Goal: Transaction & Acquisition: Purchase product/service

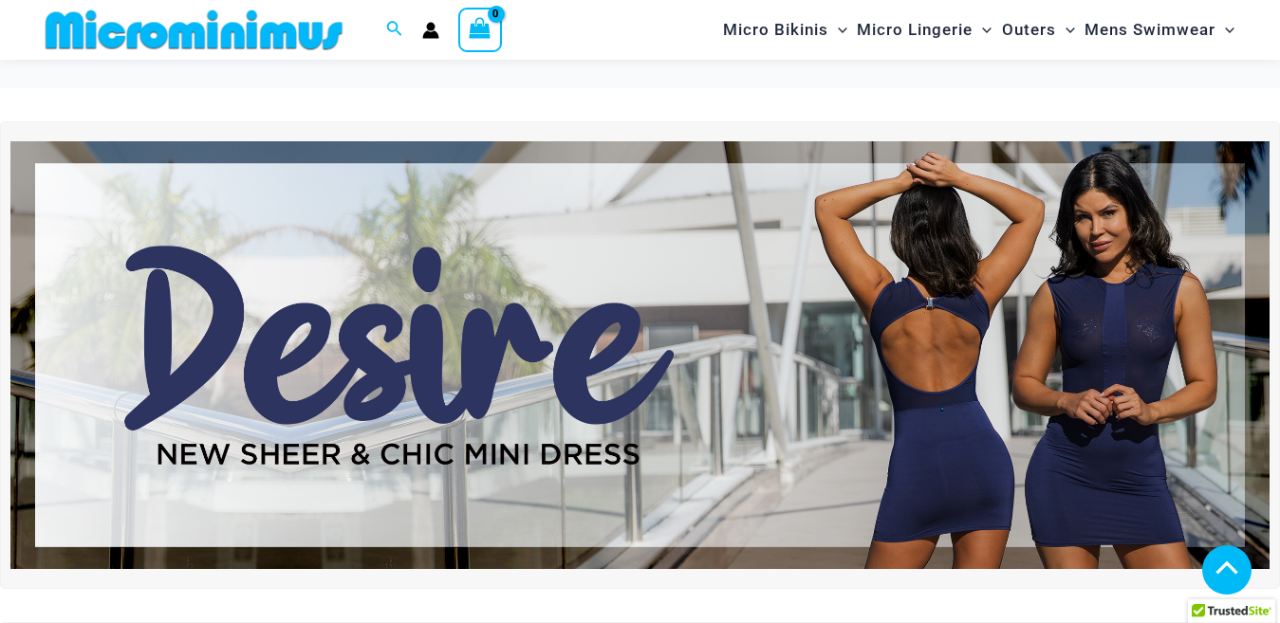
scroll to position [647, 0]
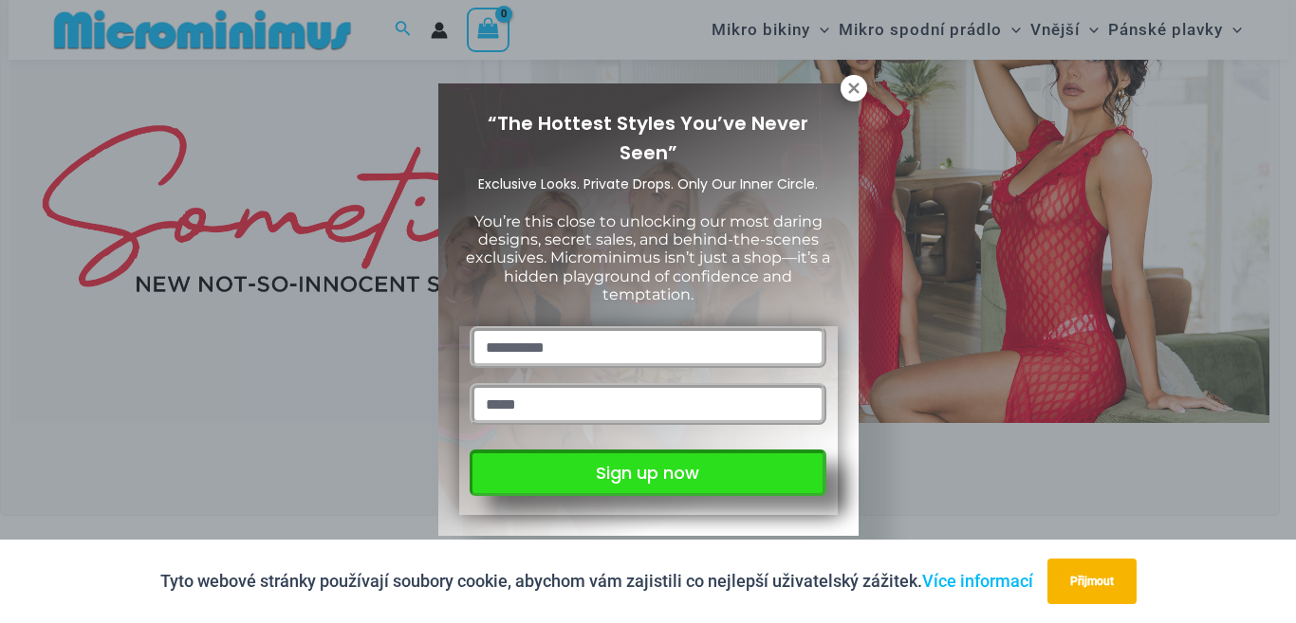
click at [665, 471] on button "Sign up now" at bounding box center [648, 473] width 356 height 46
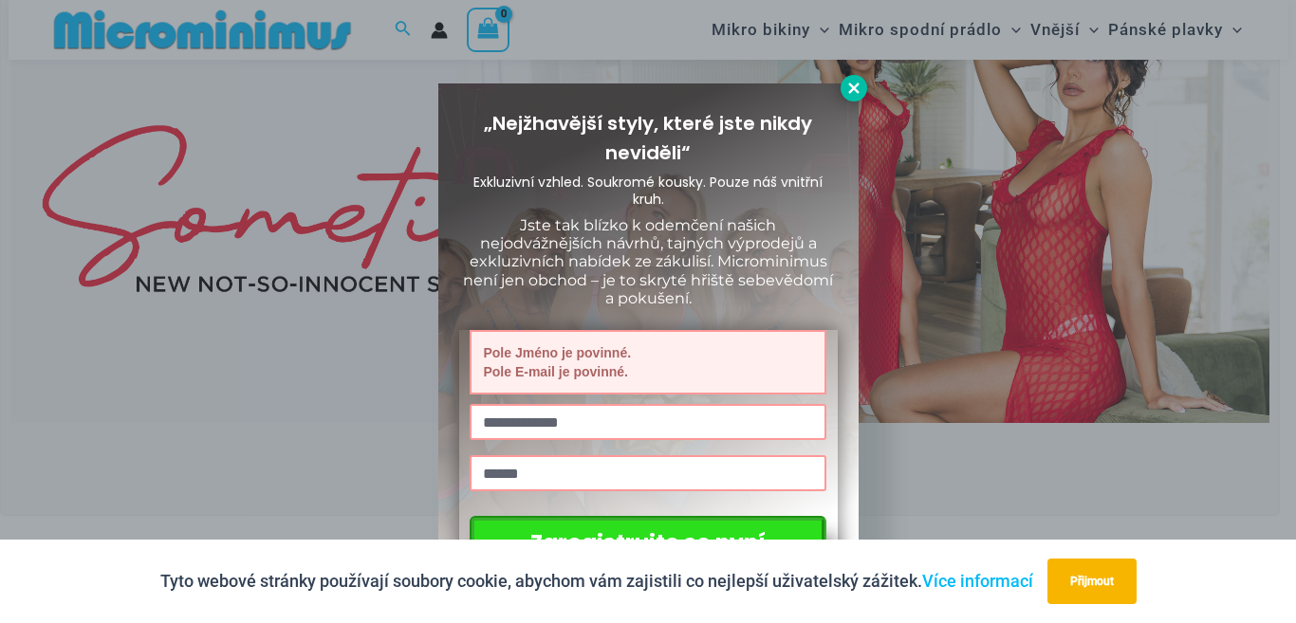
click at [851, 81] on icon at bounding box center [853, 88] width 17 height 17
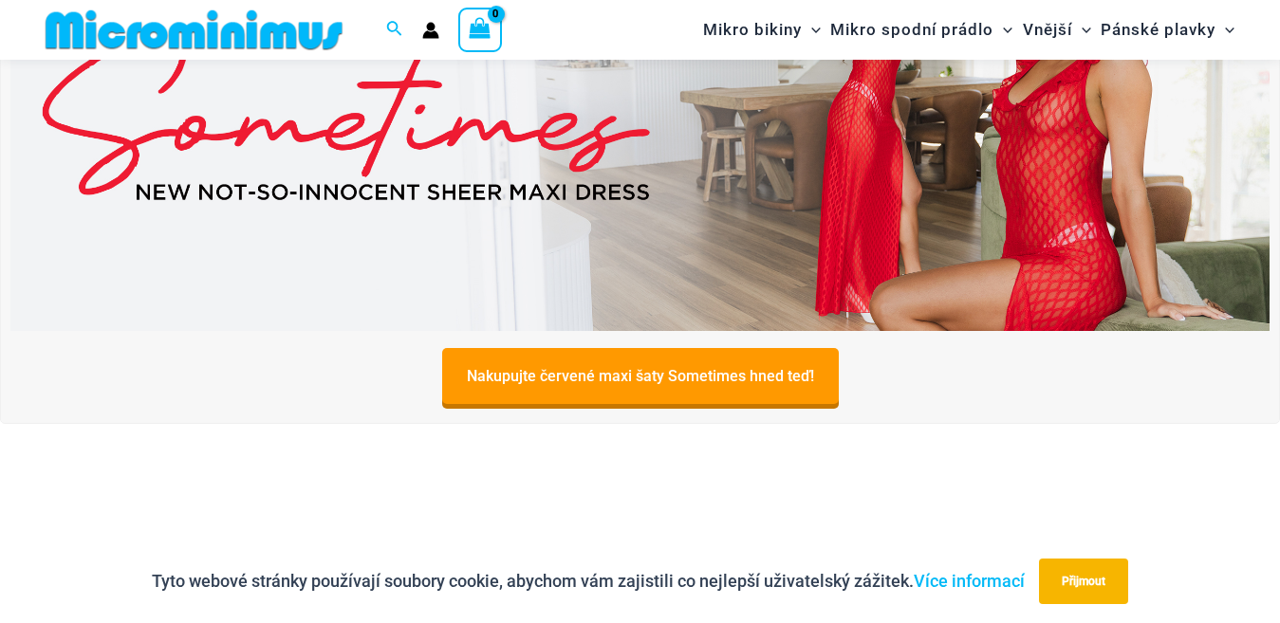
scroll to position [742, 0]
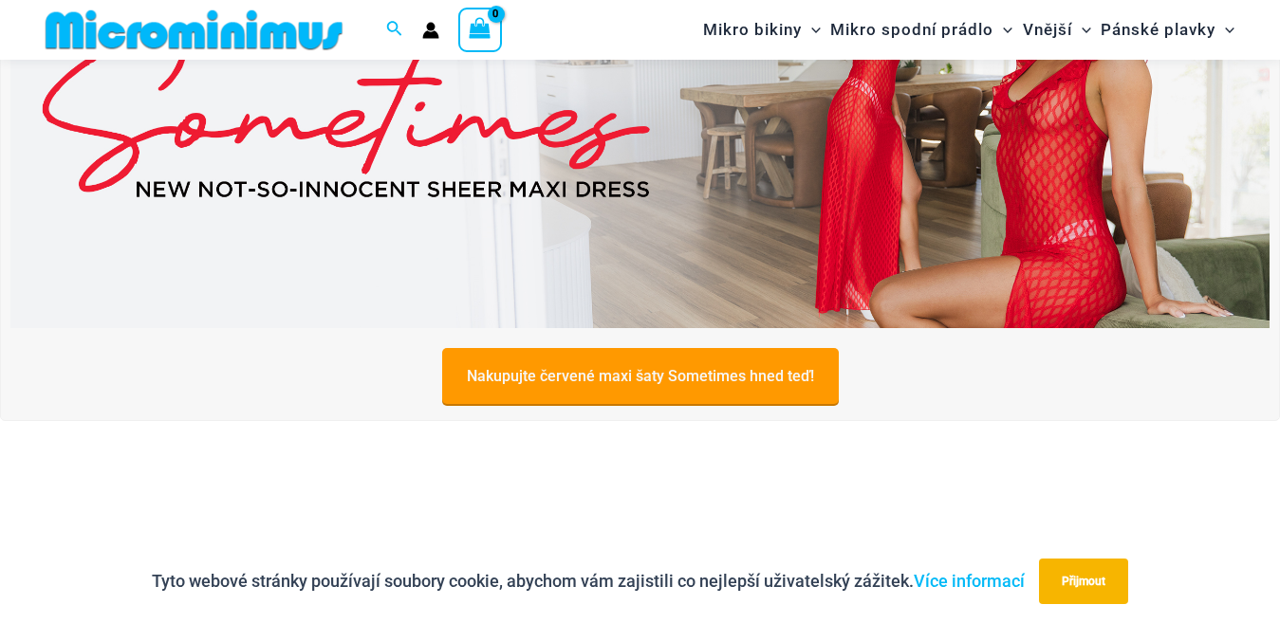
click at [753, 373] on font "Nakupujte červené maxi šaty Sometimes hned teď!" at bounding box center [640, 377] width 347 height 18
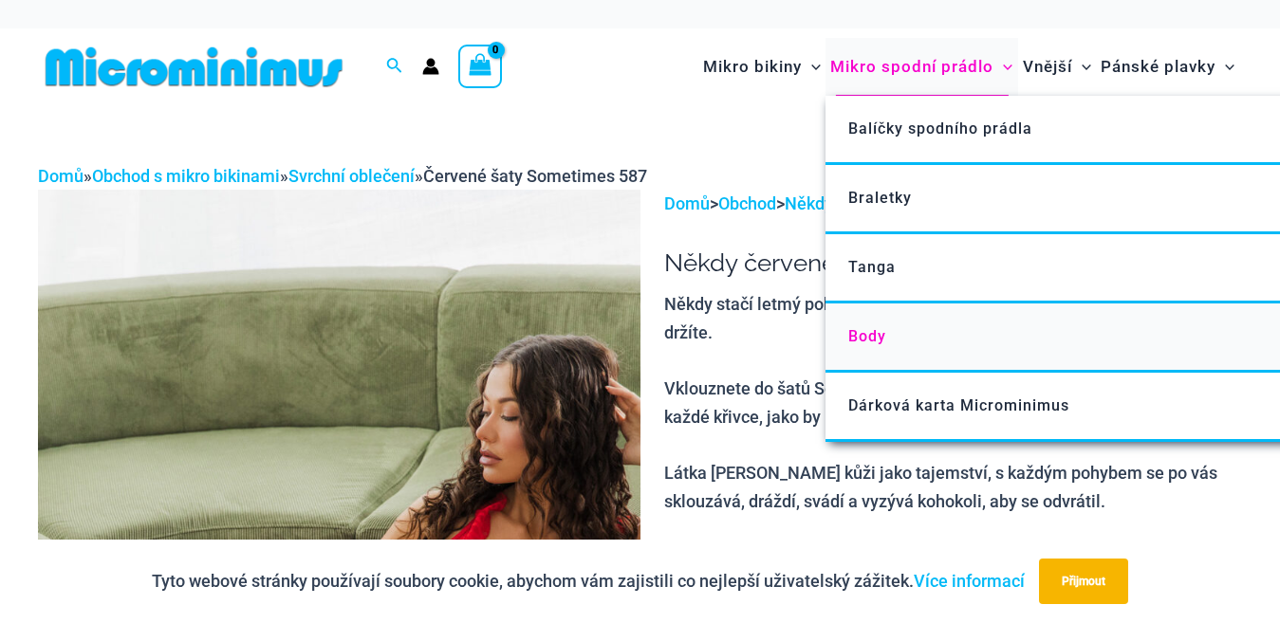
click at [879, 336] on font "Body" at bounding box center [867, 336] width 38 height 18
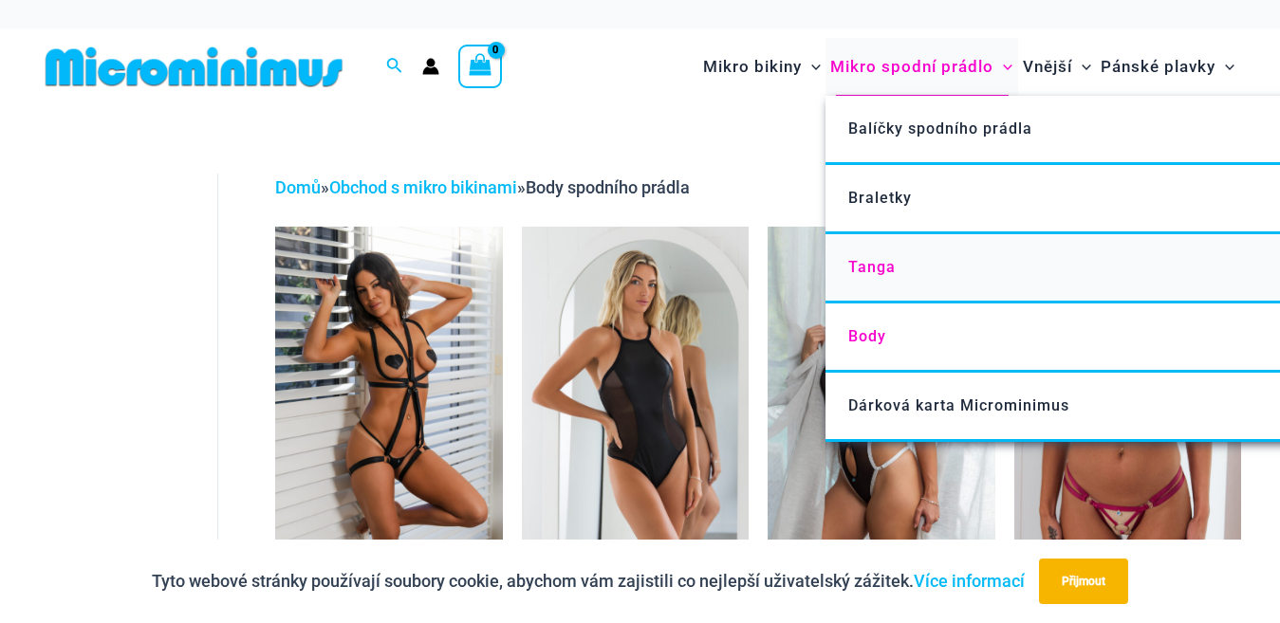
click at [882, 263] on font "Tanga" at bounding box center [871, 267] width 47 height 18
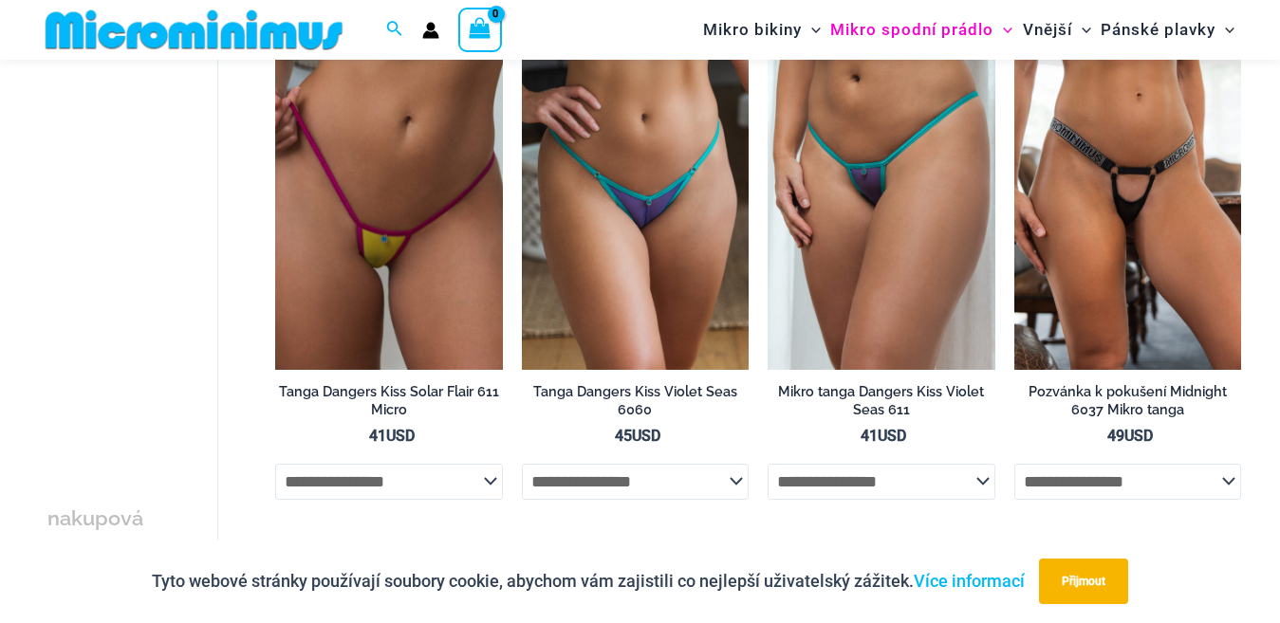
scroll to position [1210, 0]
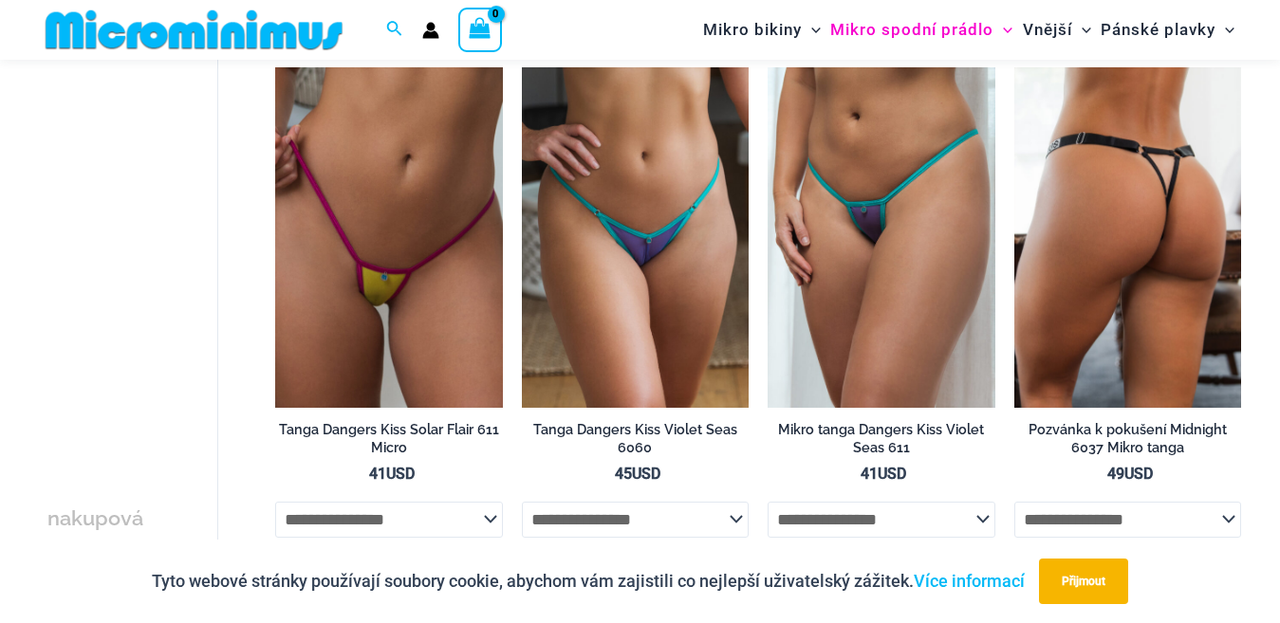
click at [1156, 288] on img at bounding box center [1127, 237] width 227 height 341
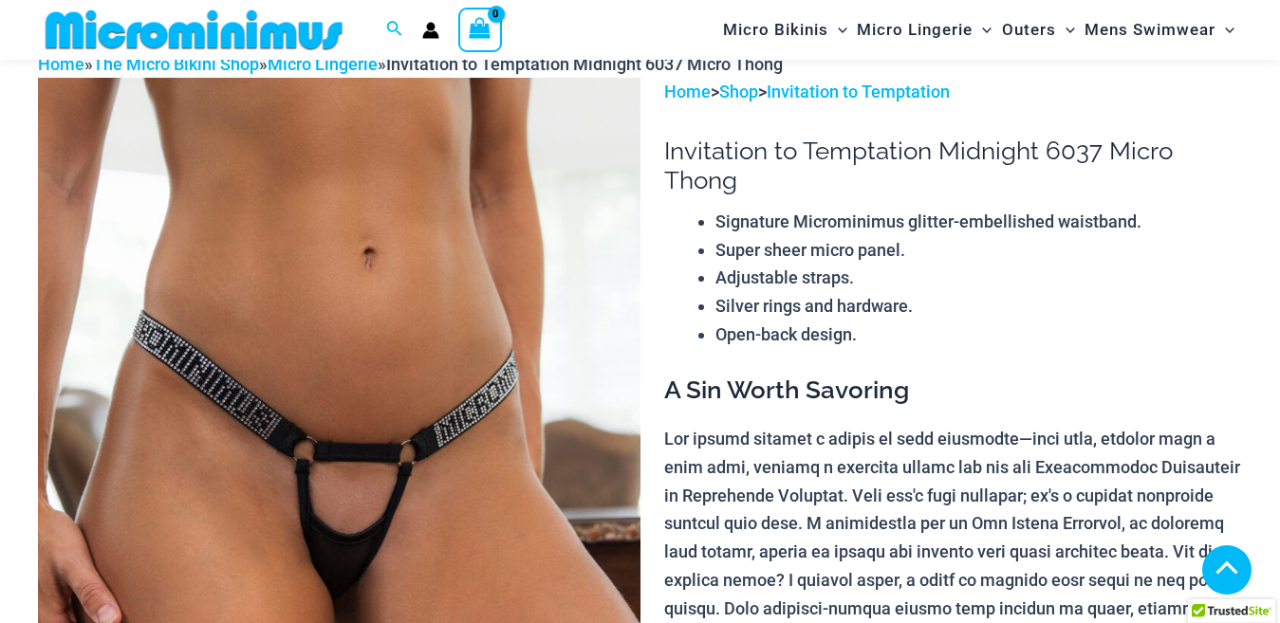
scroll to position [837, 0]
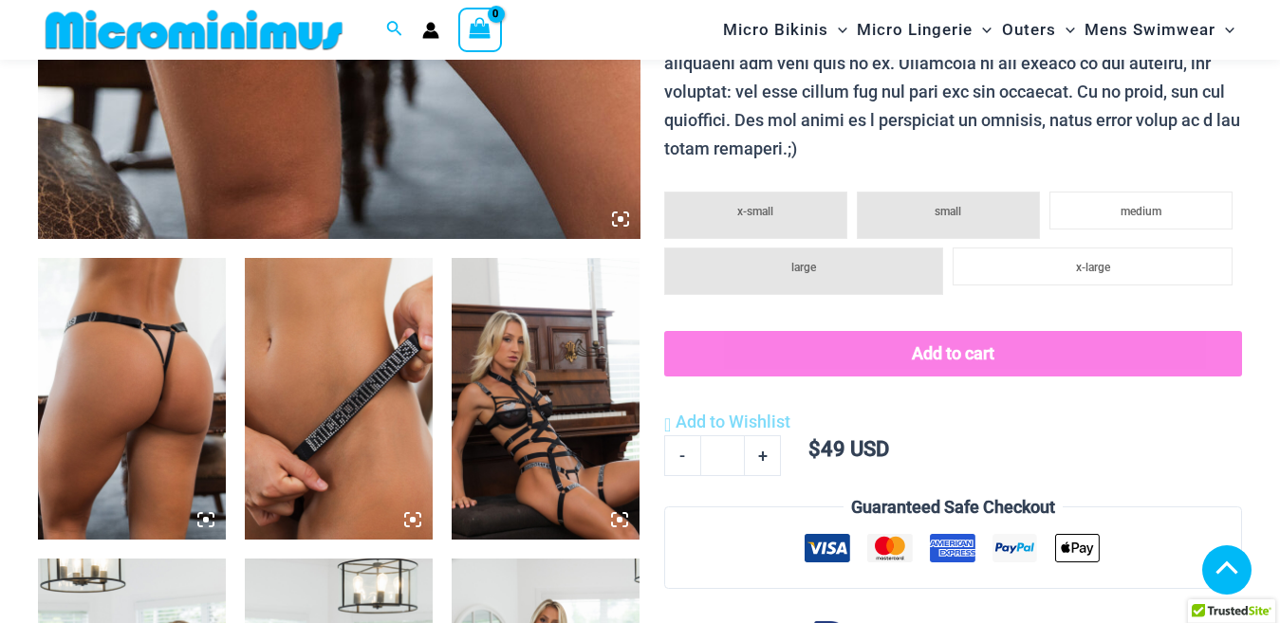
click at [101, 440] on div at bounding box center [339, 88] width 602 height 1505
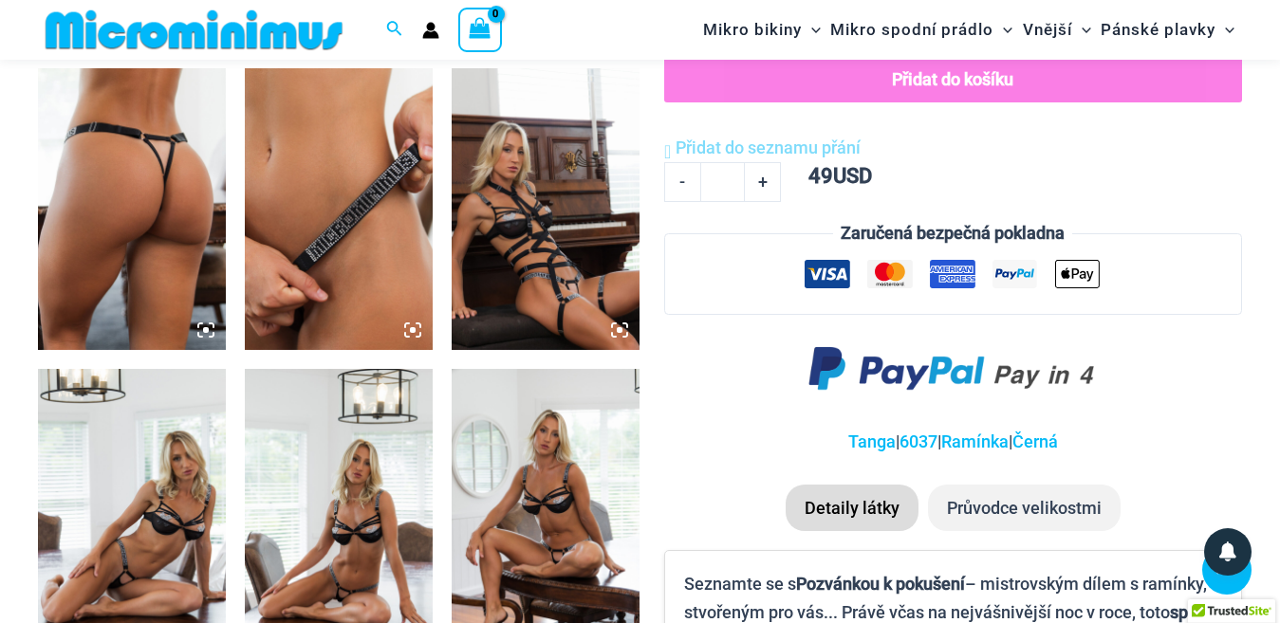
scroll to position [932, 0]
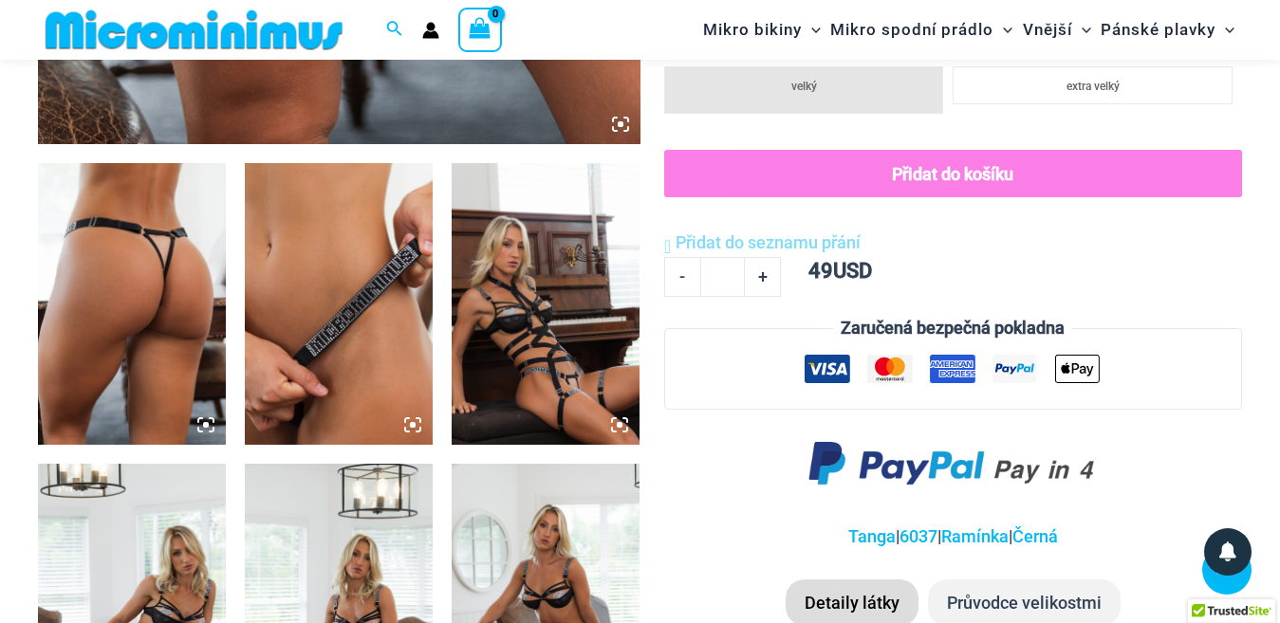
click at [139, 356] on img at bounding box center [132, 304] width 188 height 282
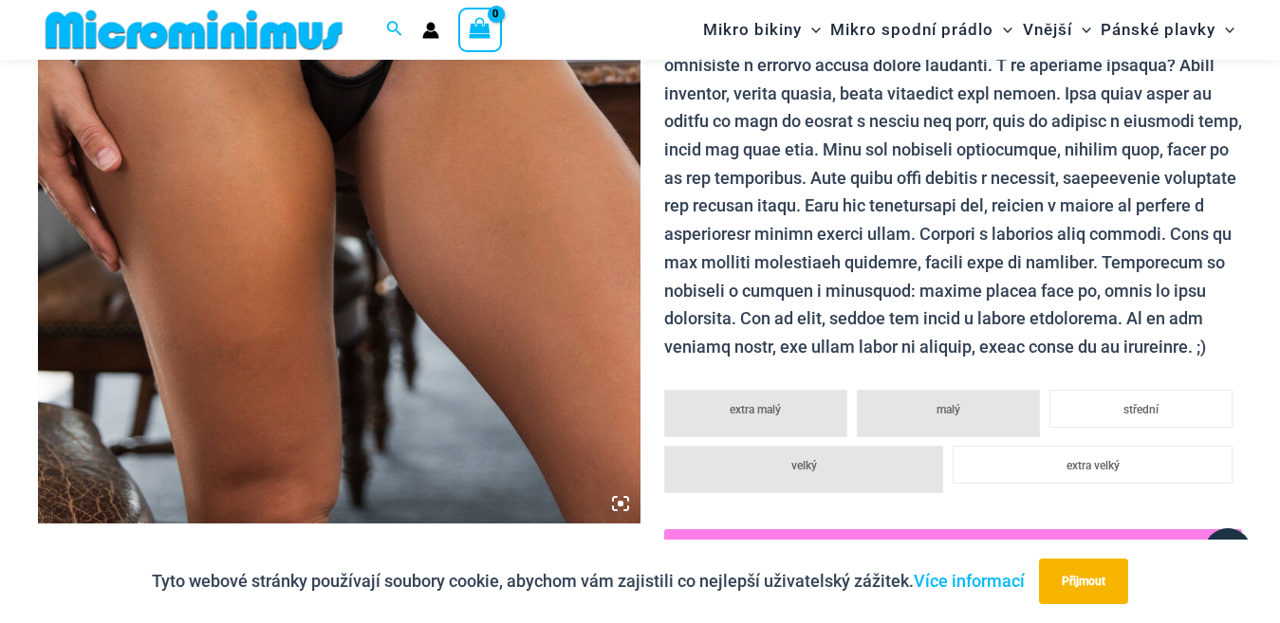
scroll to position [78, 0]
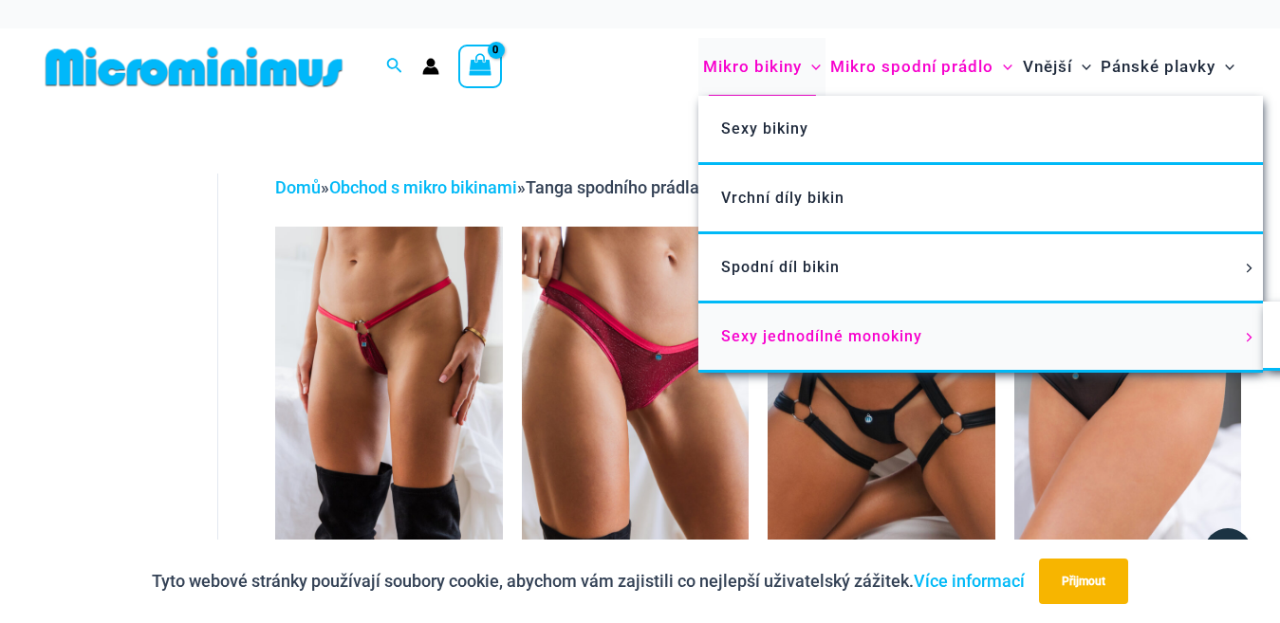
click at [847, 329] on font "Sexy jednodílné monokiny" at bounding box center [821, 336] width 201 height 18
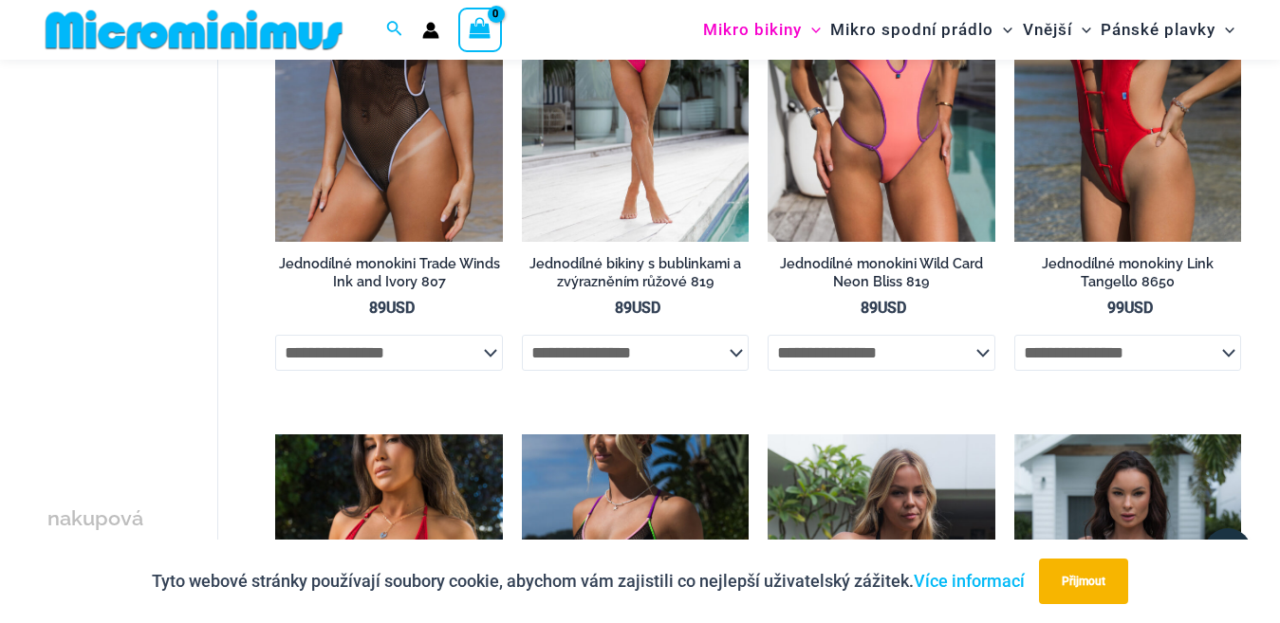
scroll to position [157, 0]
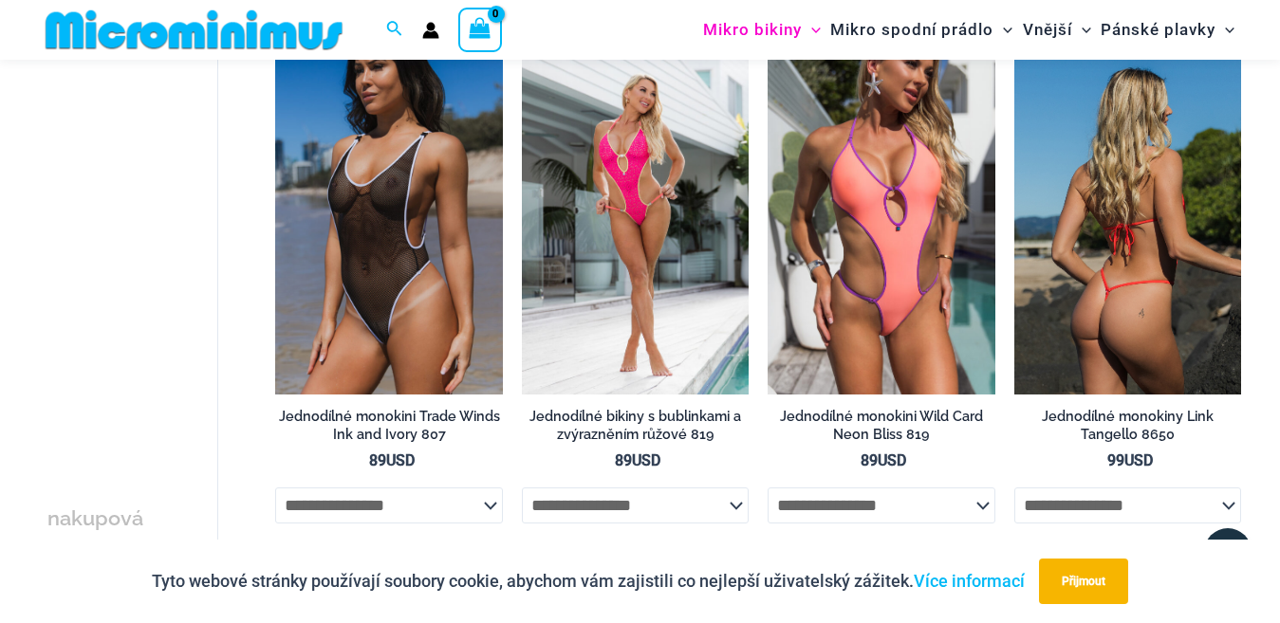
click at [1144, 191] on img at bounding box center [1127, 223] width 227 height 341
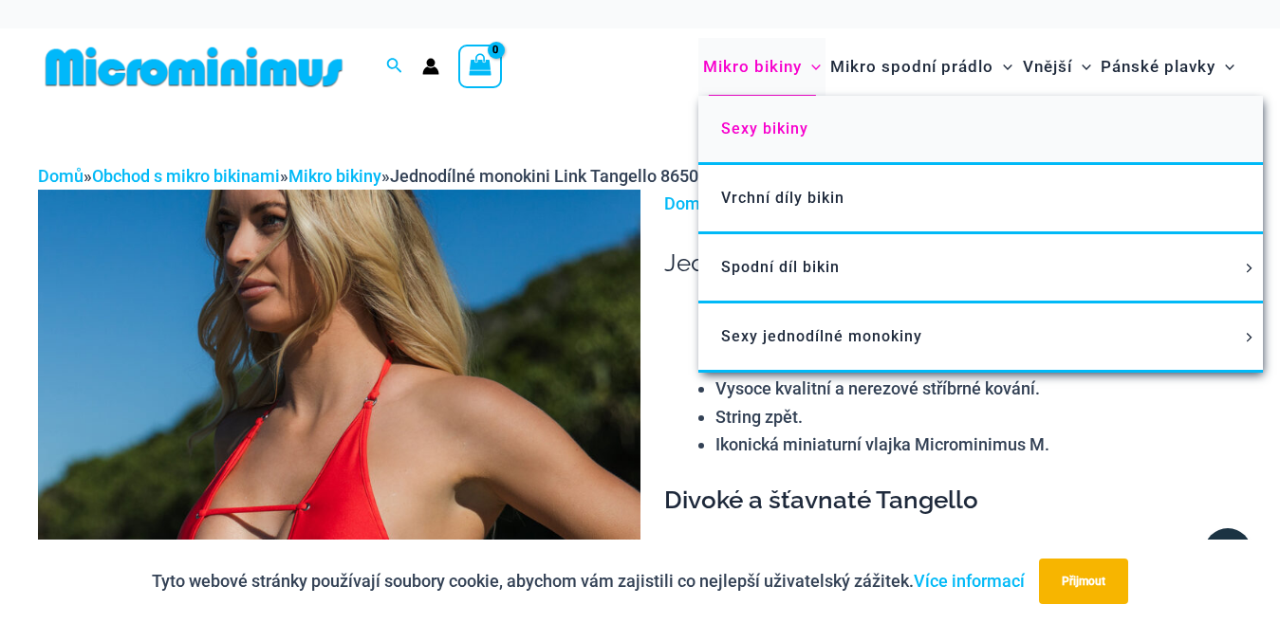
click at [777, 130] on font "Sexy bikiny" at bounding box center [764, 129] width 87 height 18
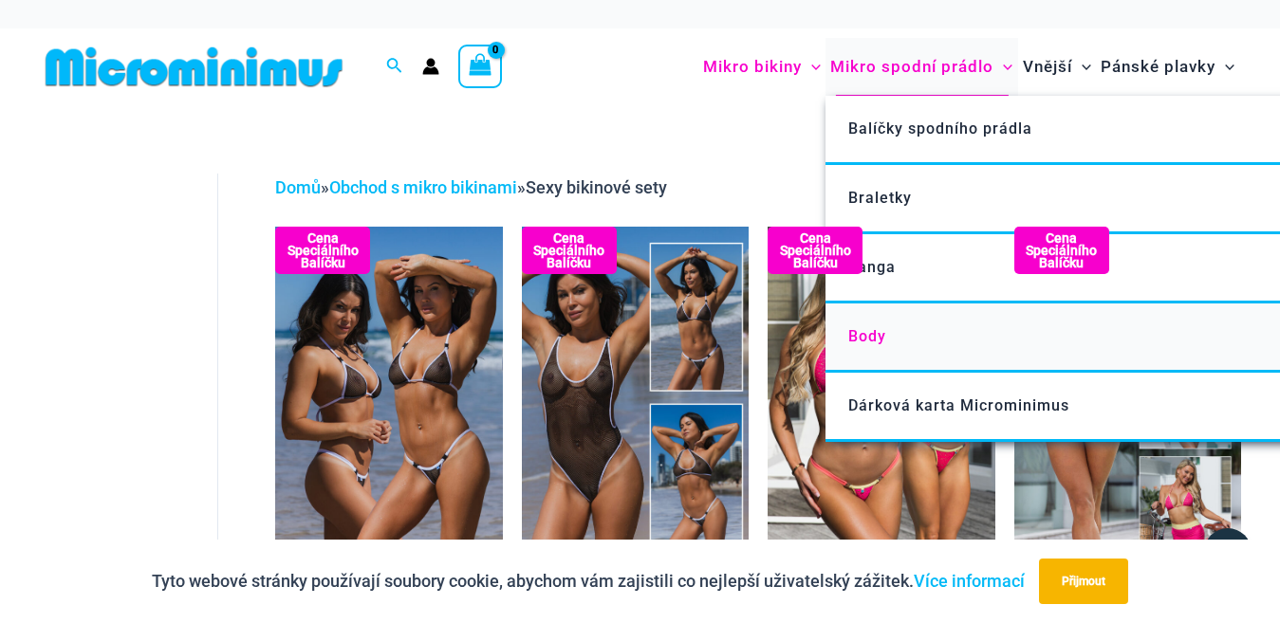
click at [857, 329] on font "Body" at bounding box center [867, 336] width 38 height 18
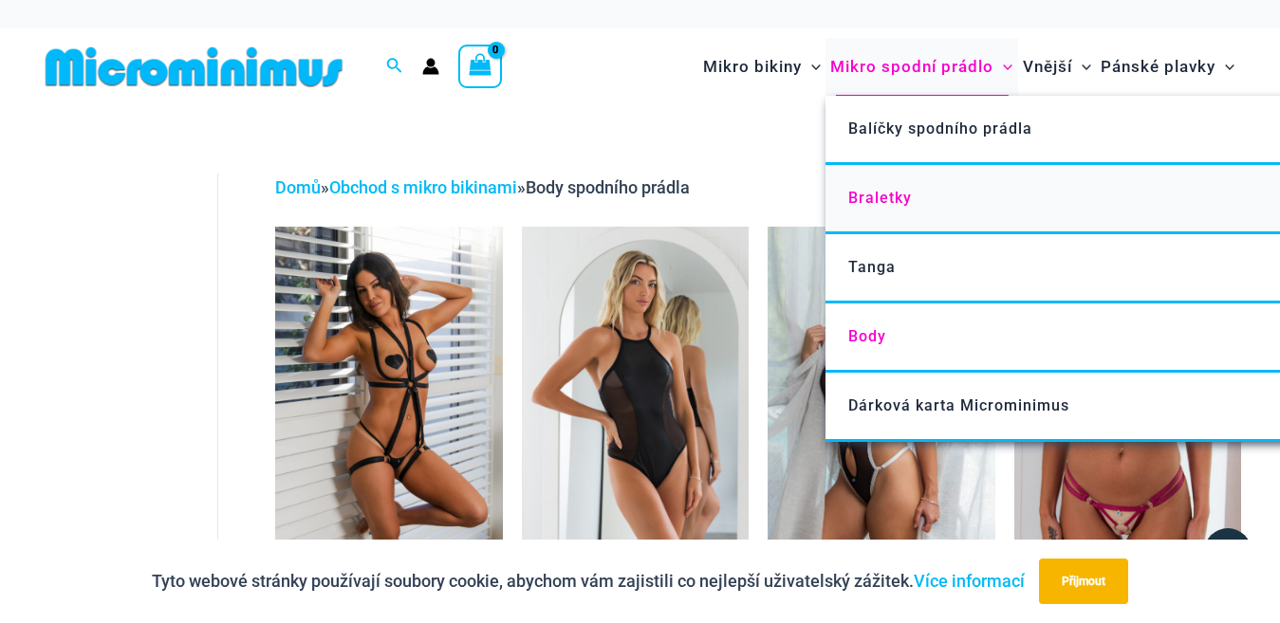
click at [883, 205] on font "Braletky" at bounding box center [880, 198] width 64 height 18
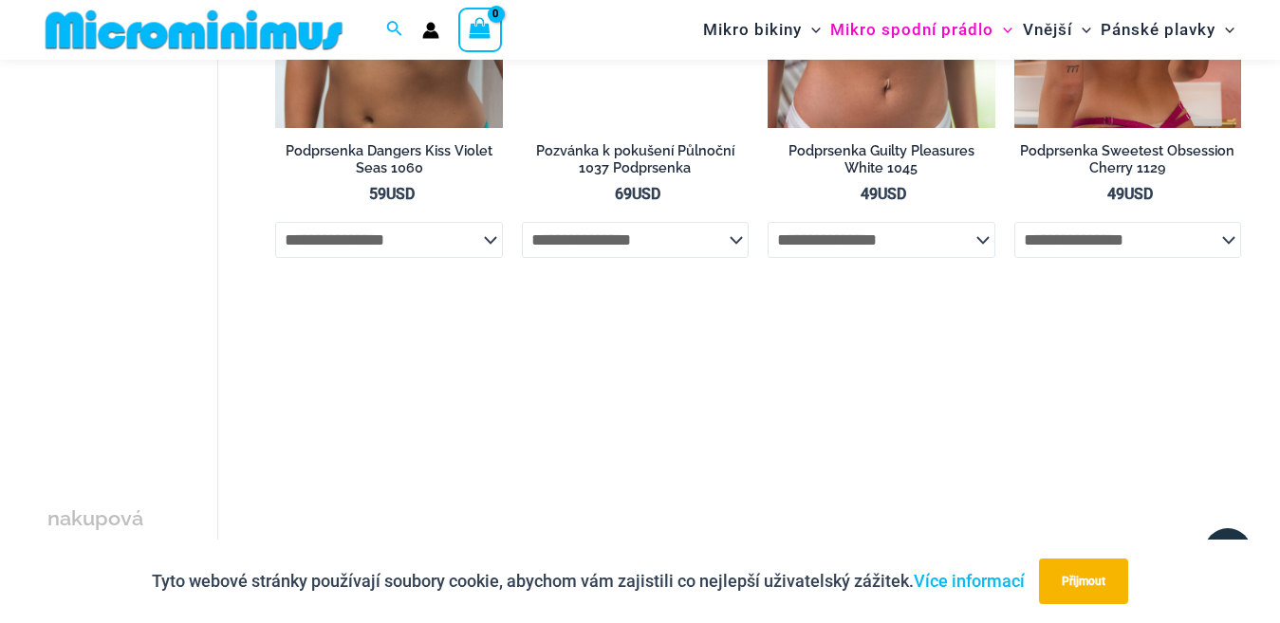
scroll to position [742, 0]
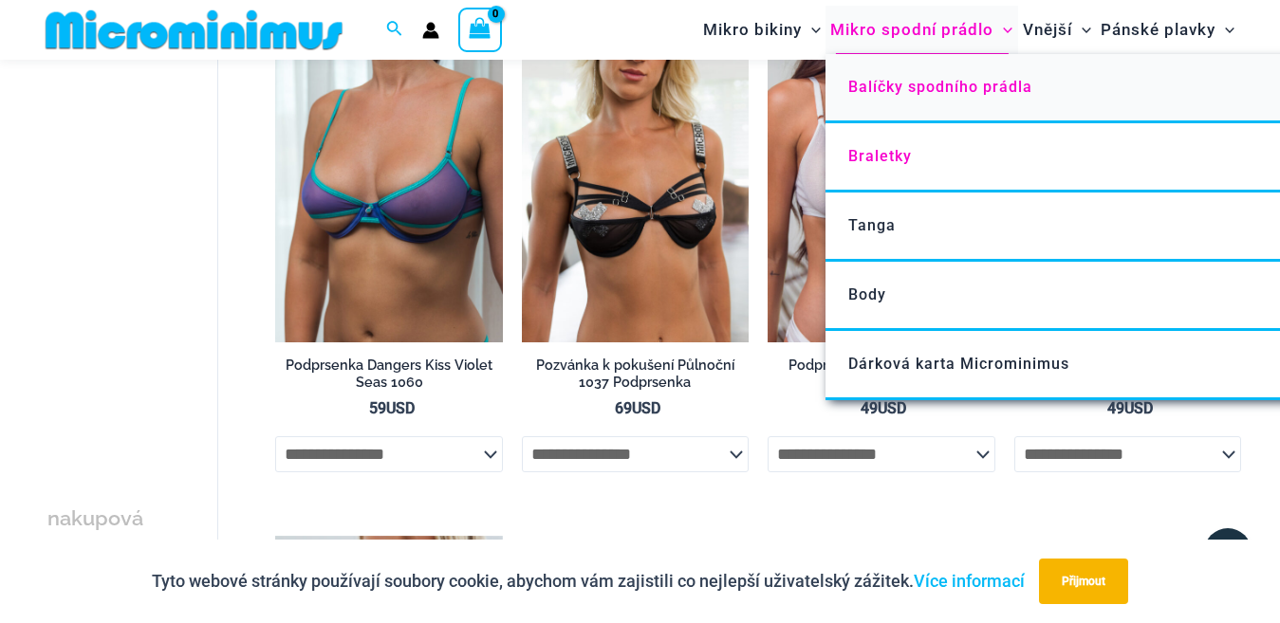
click at [938, 85] on font "Balíčky spodního prádla" at bounding box center [940, 87] width 184 height 18
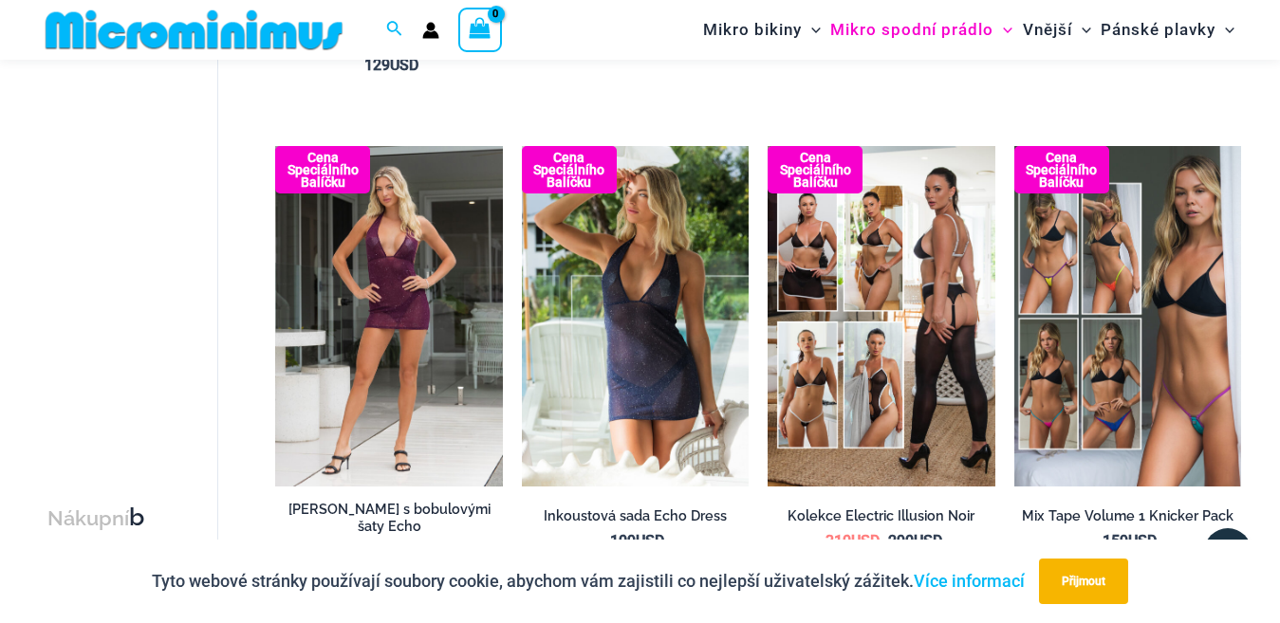
scroll to position [268, 0]
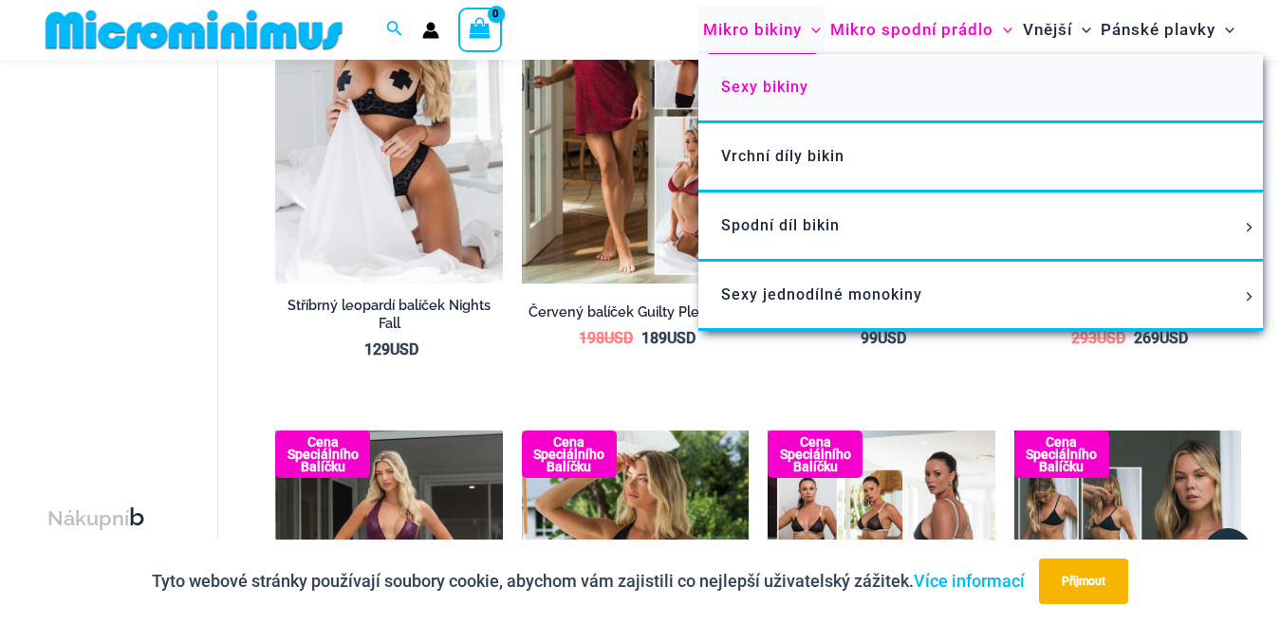
click at [768, 88] on font "Sexy bikiny" at bounding box center [764, 87] width 87 height 18
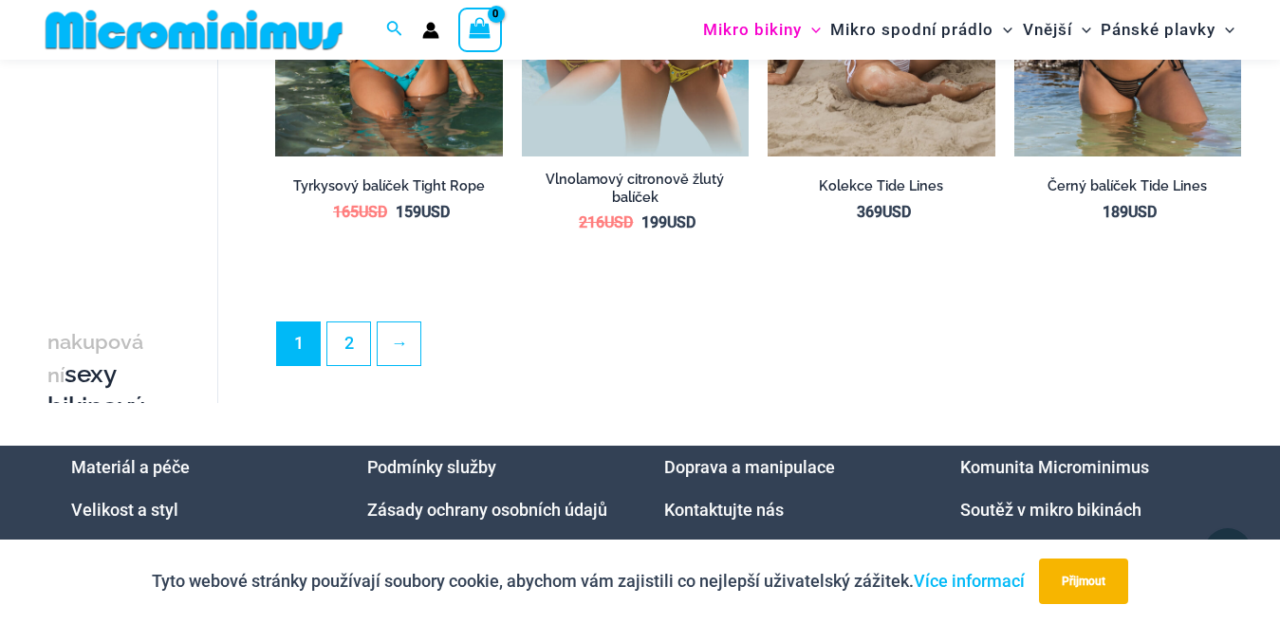
scroll to position [3967, 0]
